Goal: Task Accomplishment & Management: Manage account settings

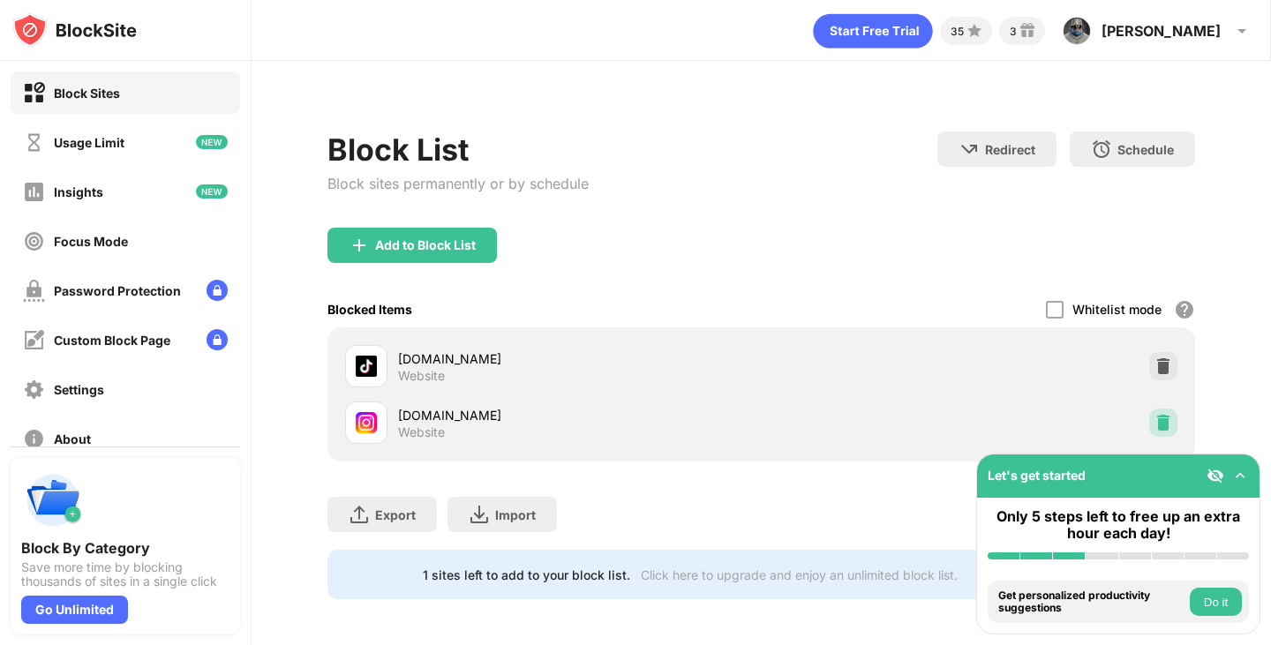
click at [1154, 423] on img at bounding box center [1163, 423] width 18 height 18
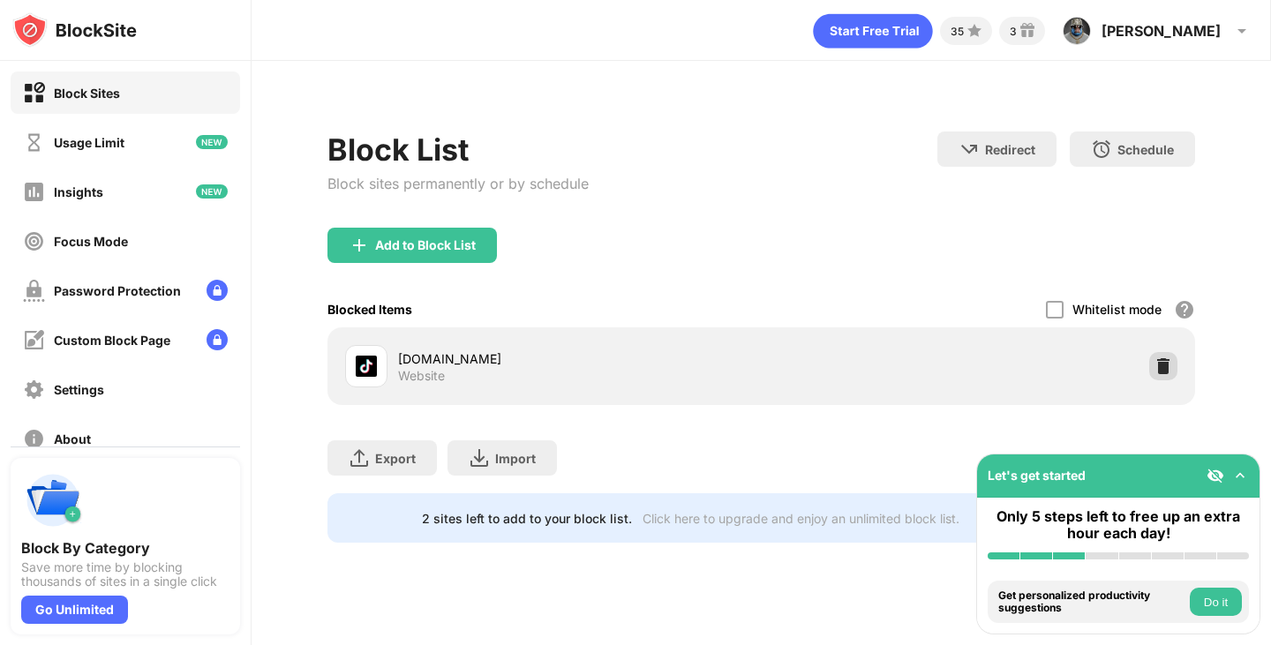
click at [1170, 357] on img at bounding box center [1163, 366] width 18 height 18
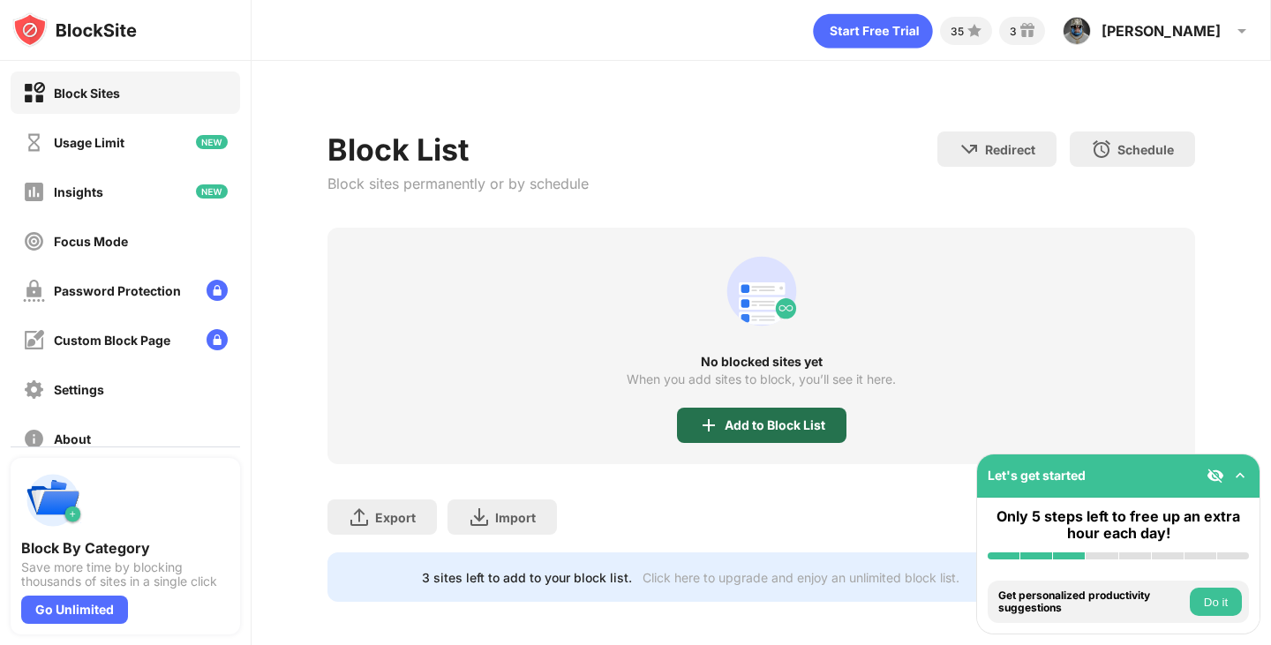
click at [709, 413] on div "Add to Block List" at bounding box center [761, 425] width 169 height 35
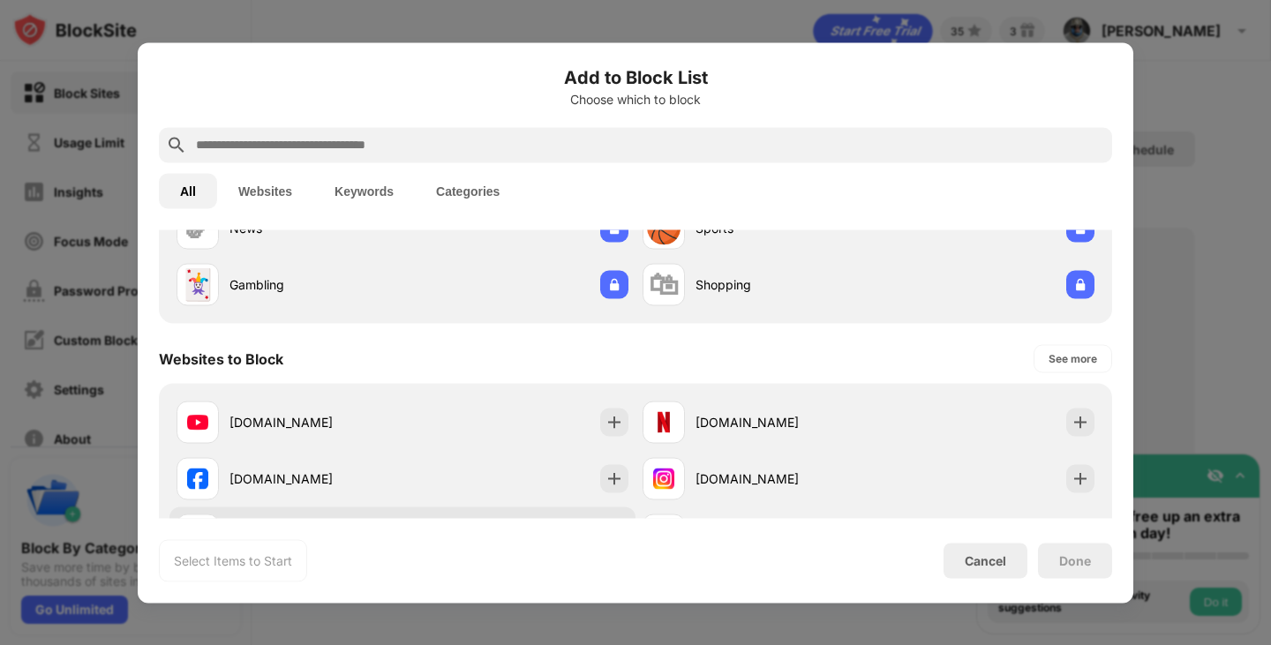
scroll to position [294, 0]
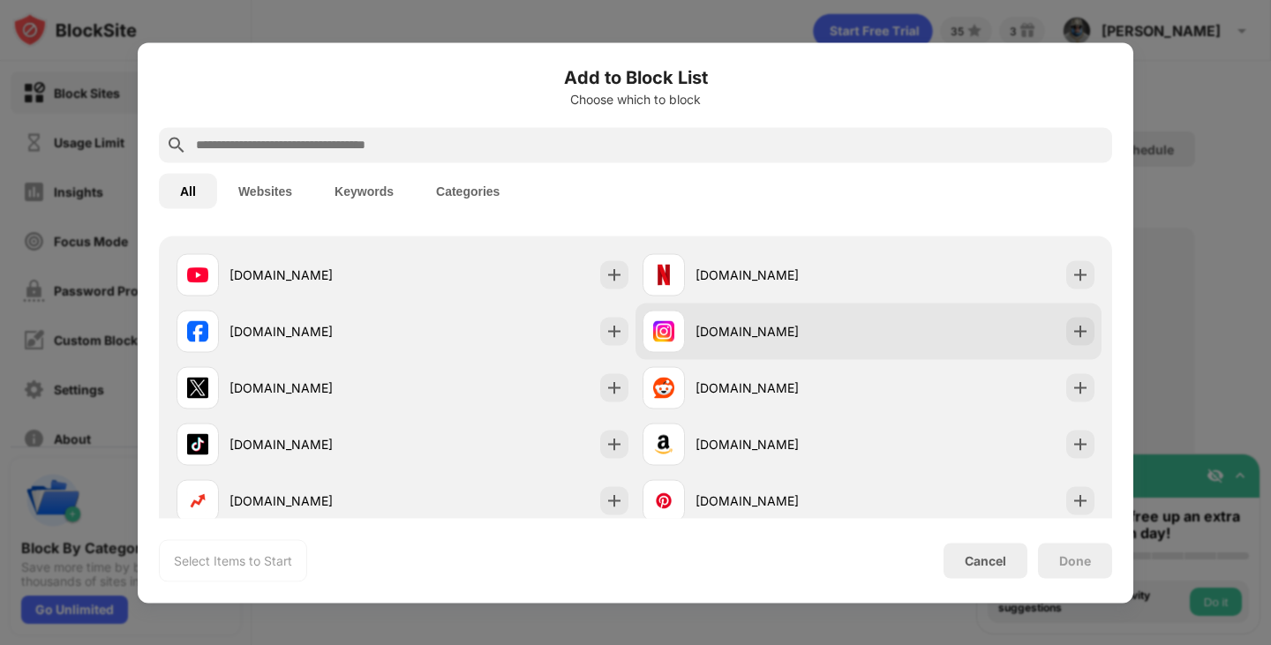
click at [695, 338] on div "[DOMAIN_NAME]" at bounding box center [781, 331] width 173 height 19
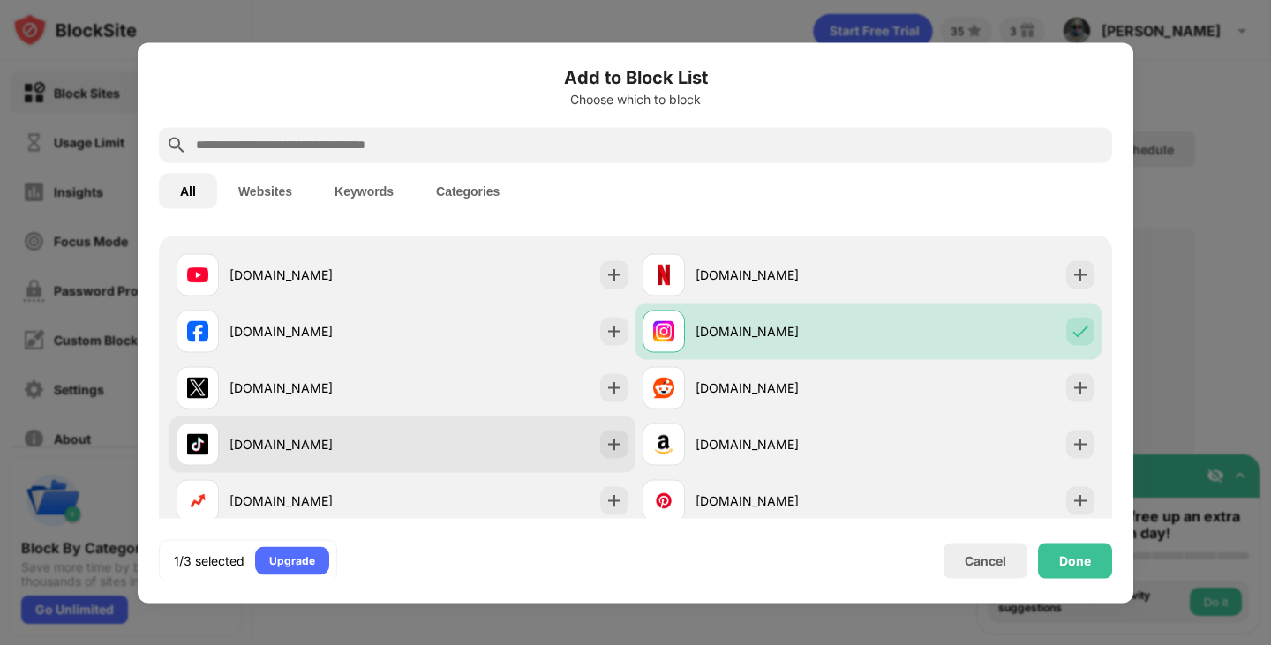
click at [484, 441] on div "[DOMAIN_NAME]" at bounding box center [402, 444] width 466 height 56
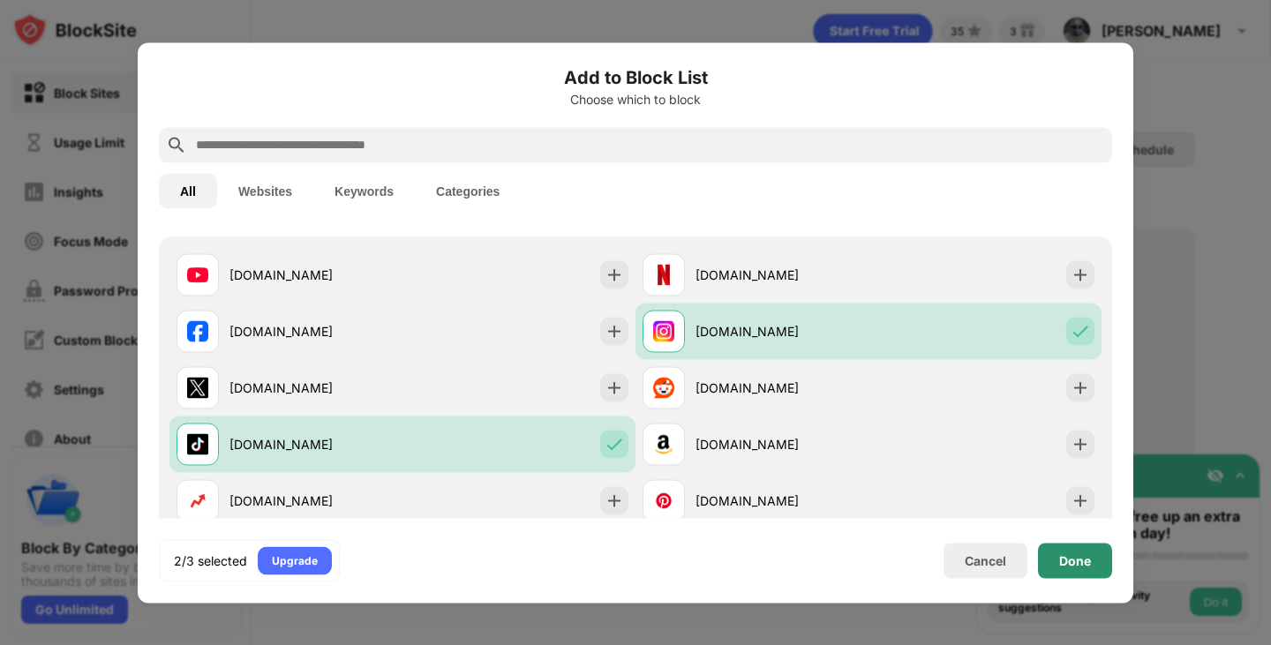
click at [1064, 562] on div "Done" at bounding box center [1075, 560] width 32 height 14
